Goal: Task Accomplishment & Management: Use online tool/utility

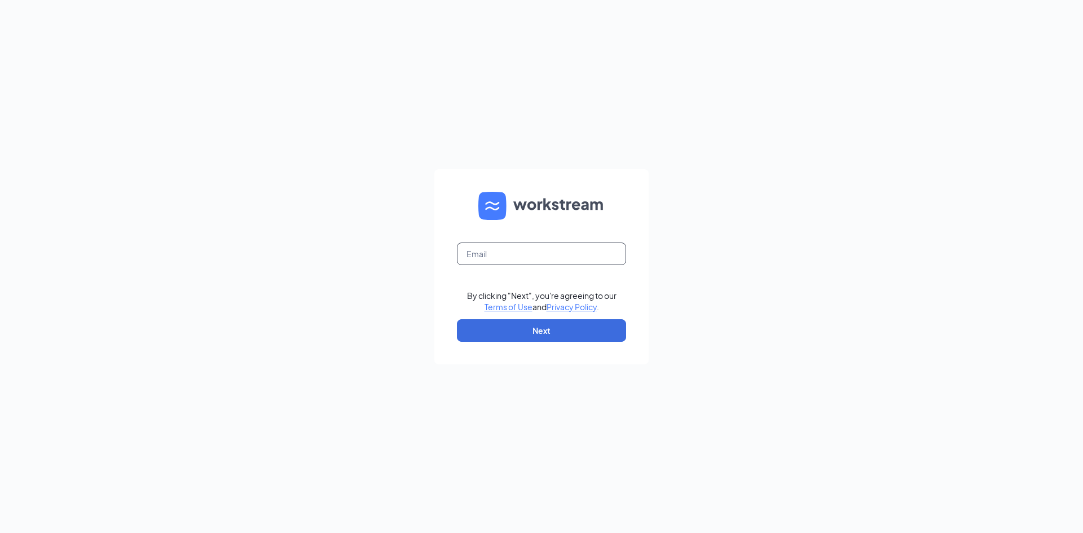
click at [477, 257] on input "text" at bounding box center [541, 253] width 169 height 23
type input "ddeason@cfawaco.com"
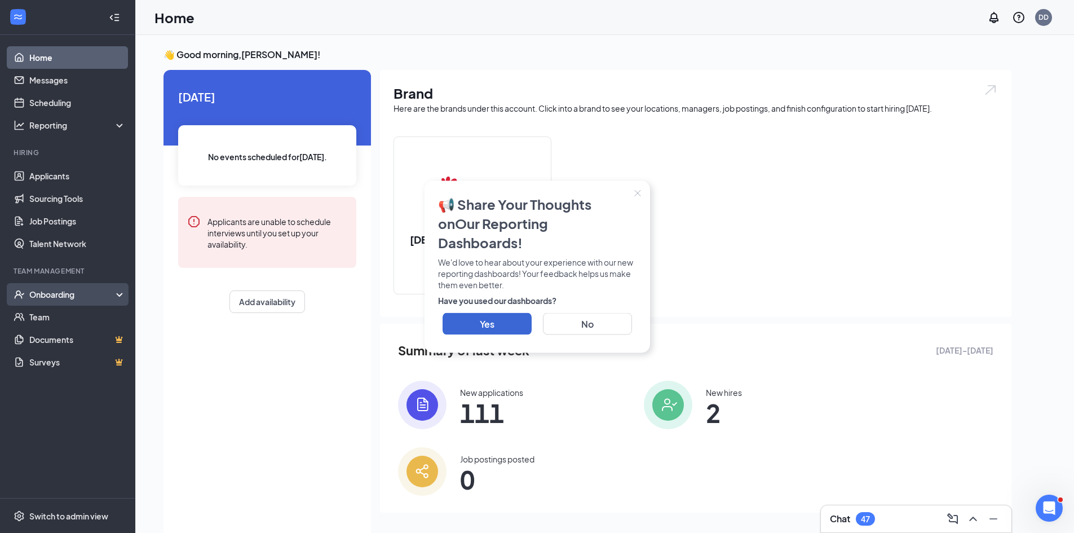
click at [61, 293] on div "Onboarding" at bounding box center [72, 294] width 87 height 11
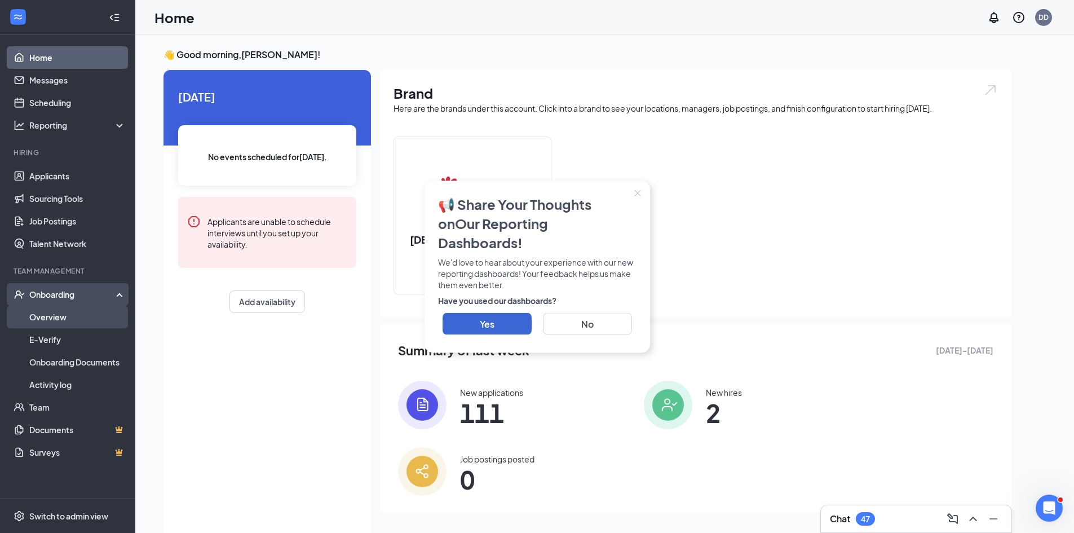
click at [52, 314] on link "Overview" at bounding box center [77, 317] width 96 height 23
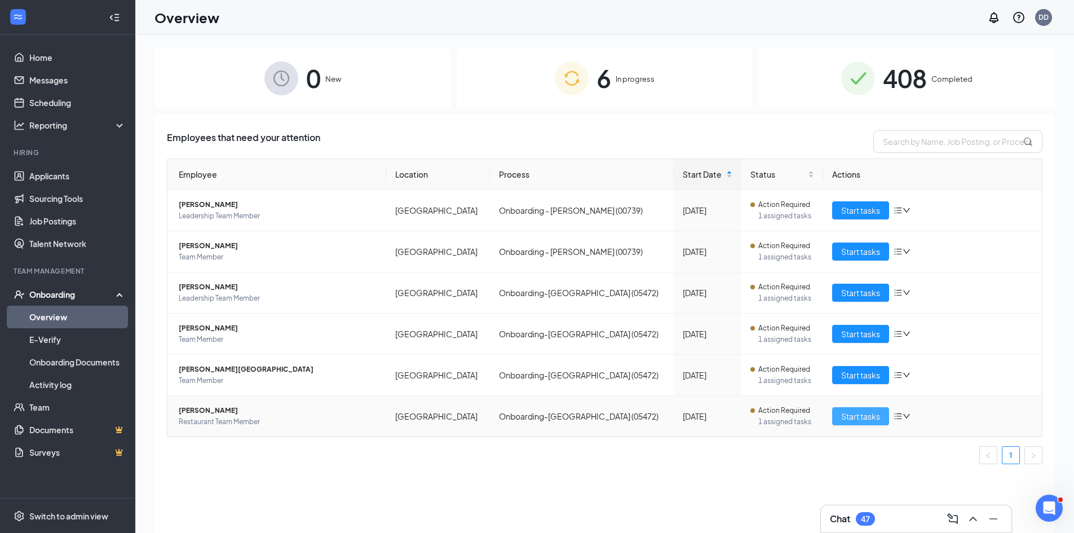
click at [866, 418] on span "Start tasks" at bounding box center [860, 416] width 39 height 12
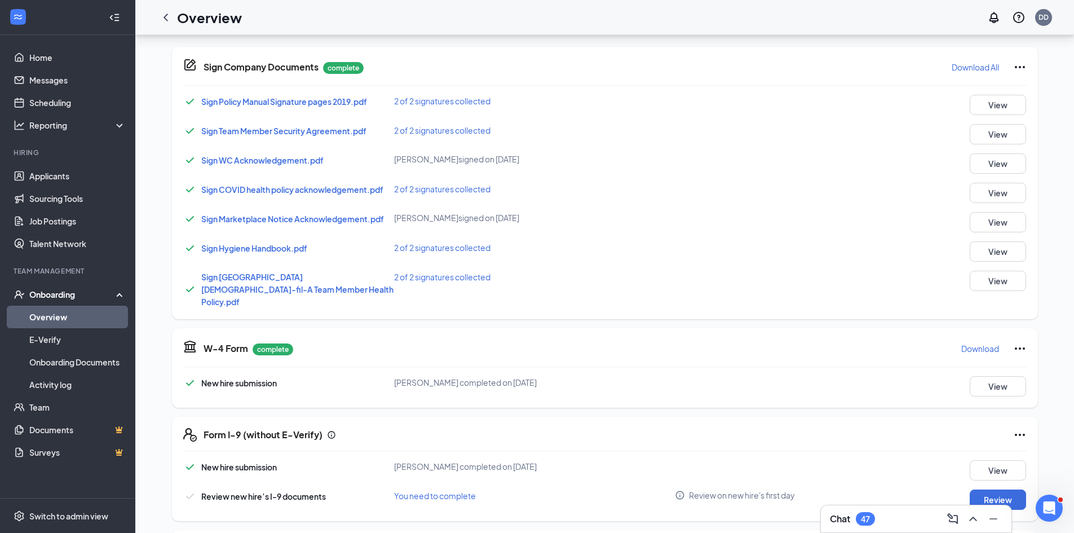
scroll to position [113, 0]
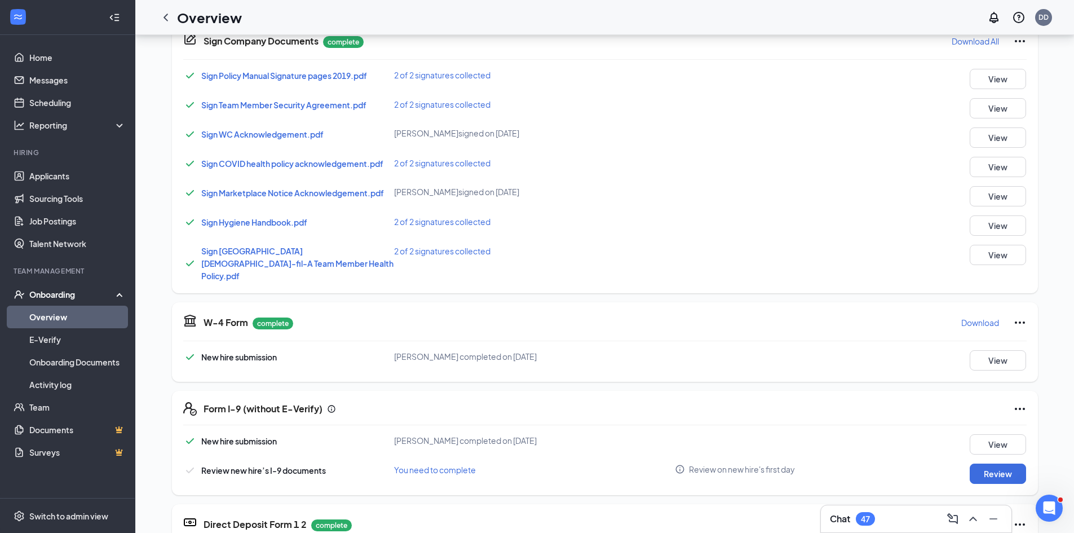
click at [961, 317] on p "Download" at bounding box center [980, 322] width 38 height 11
